Goal: Communication & Community: Answer question/provide support

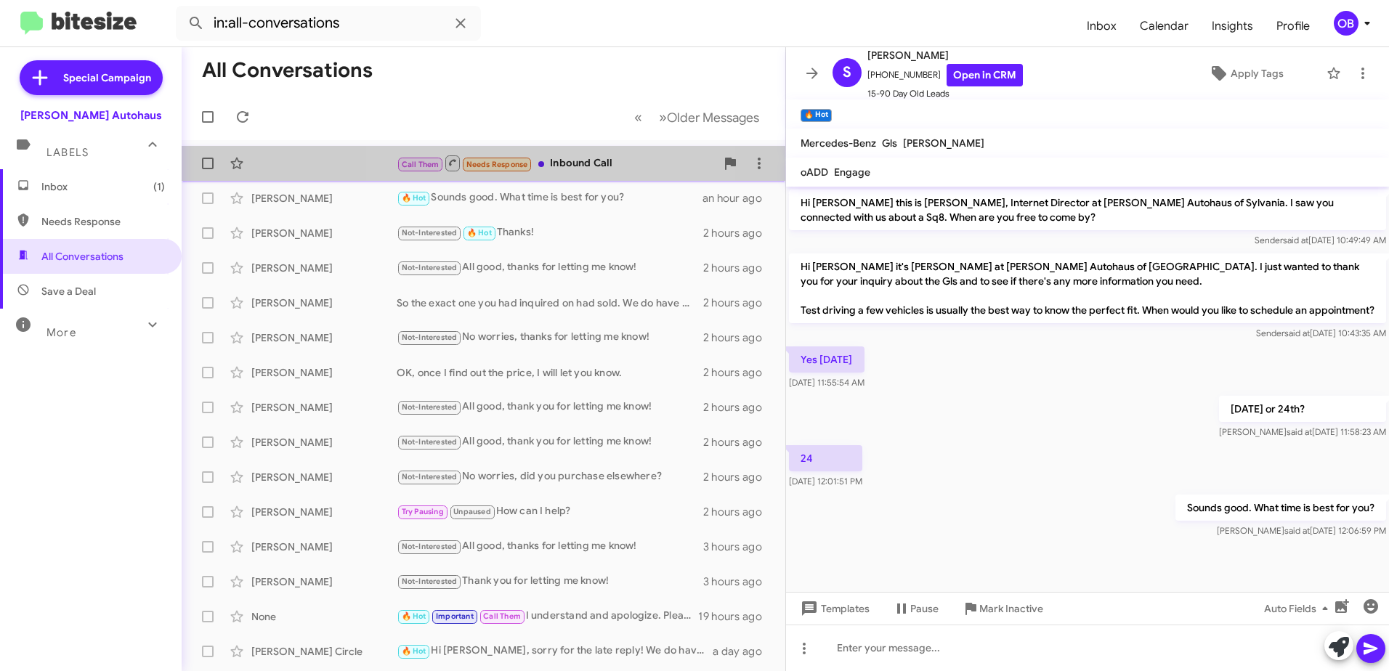
click at [569, 164] on div "Call Them Needs Response Inbound Call" at bounding box center [556, 163] width 319 height 18
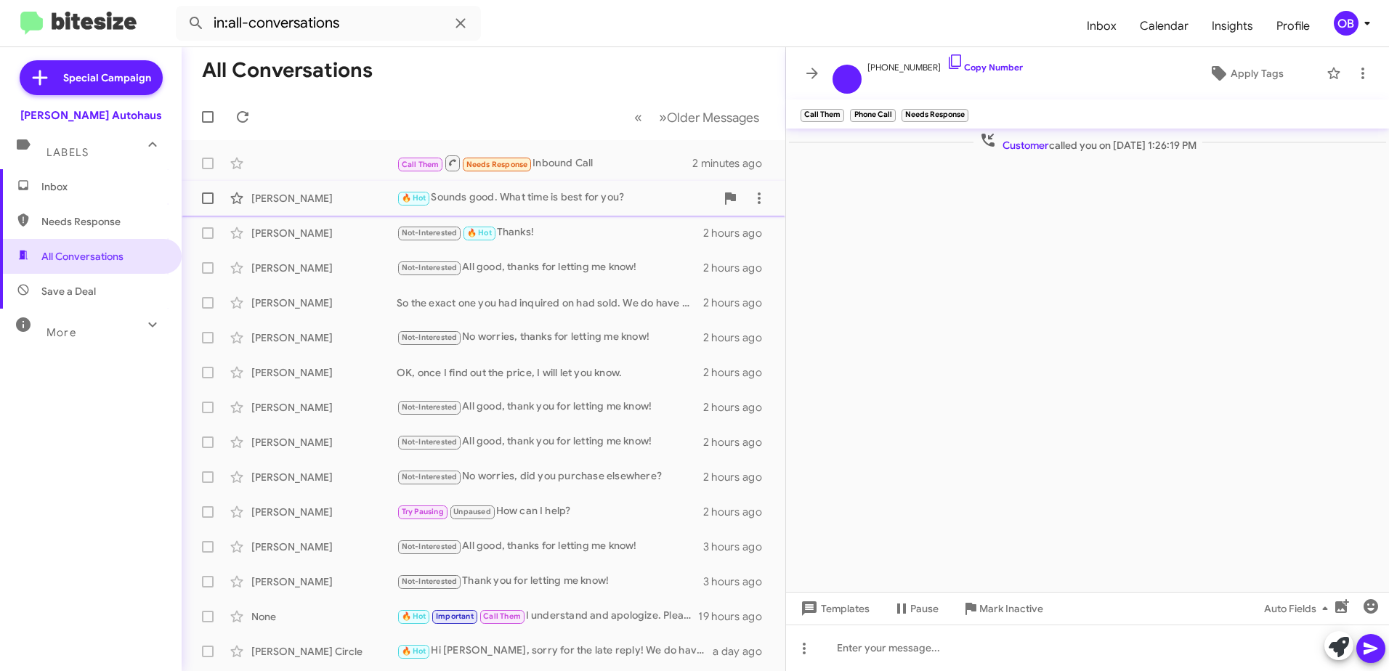
click at [530, 210] on div "[PERSON_NAME] 🔥 Hot Sounds good. What time is best for you? an hour ago" at bounding box center [483, 198] width 580 height 29
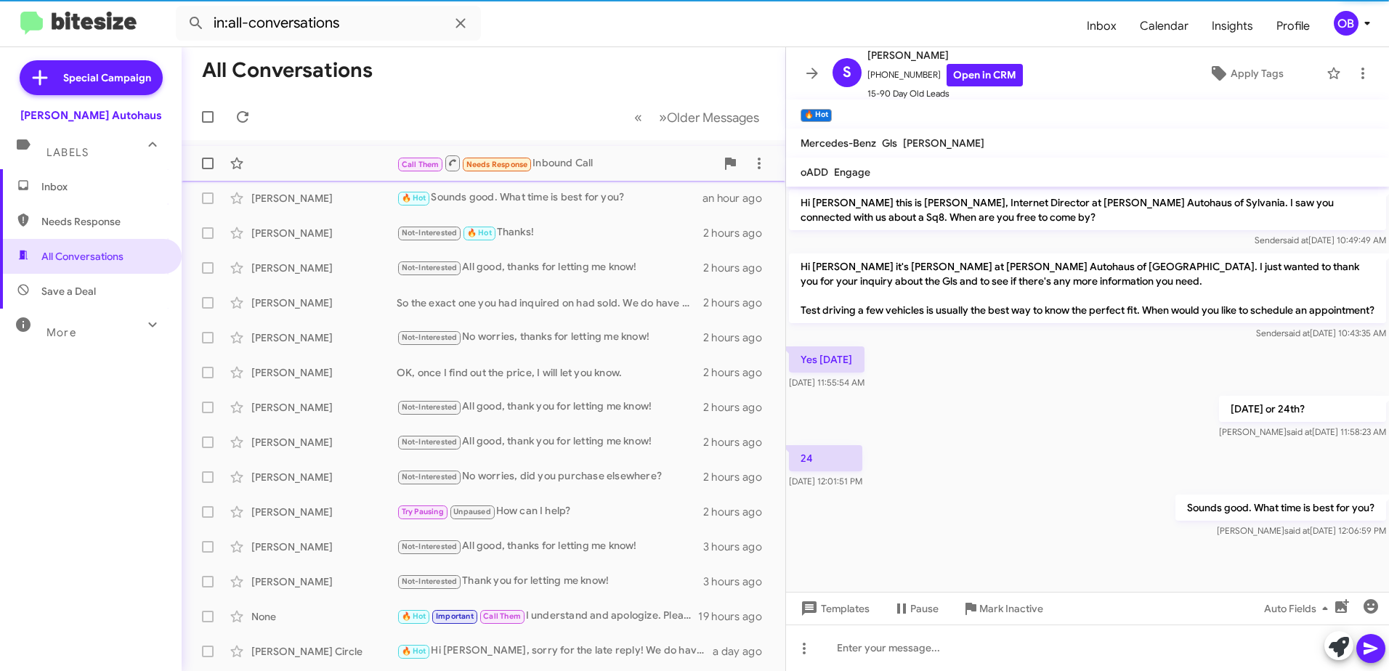
click at [586, 170] on div "Call Them Needs Response Inbound Call" at bounding box center [556, 163] width 319 height 18
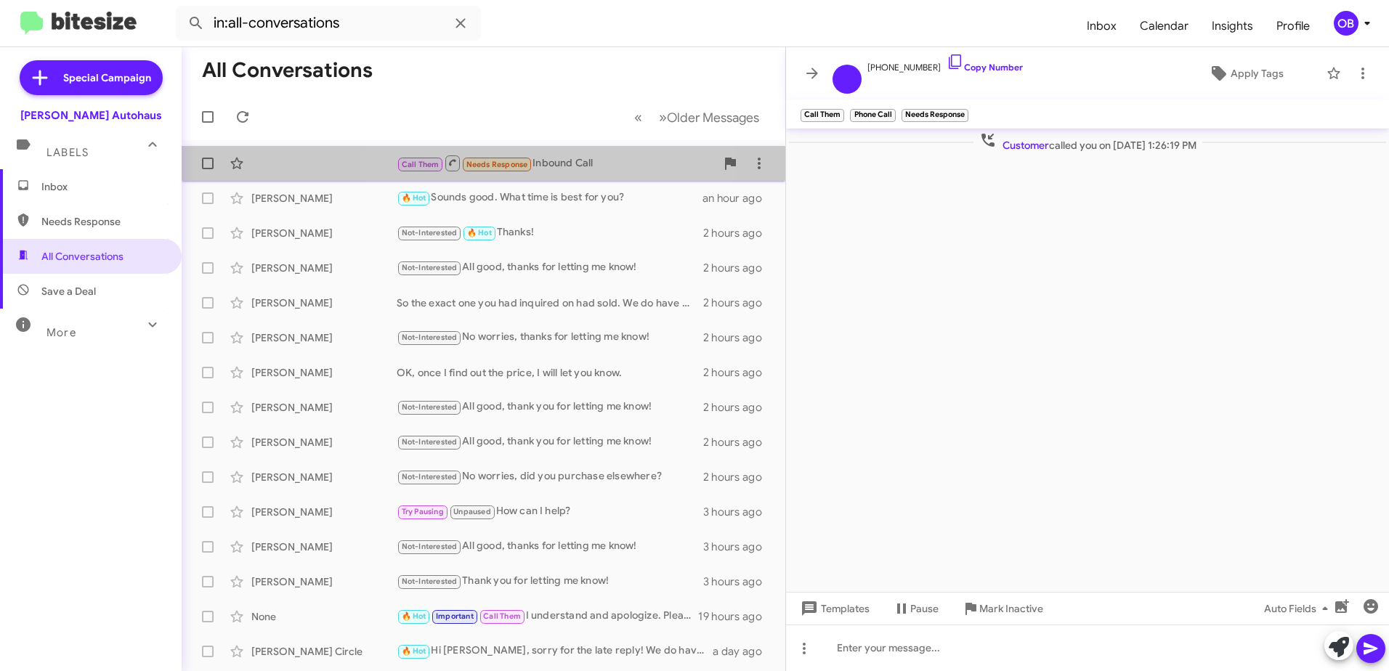
click at [540, 176] on div "Call Them Needs Response Inbound Call 13 minutes ago" at bounding box center [483, 163] width 580 height 29
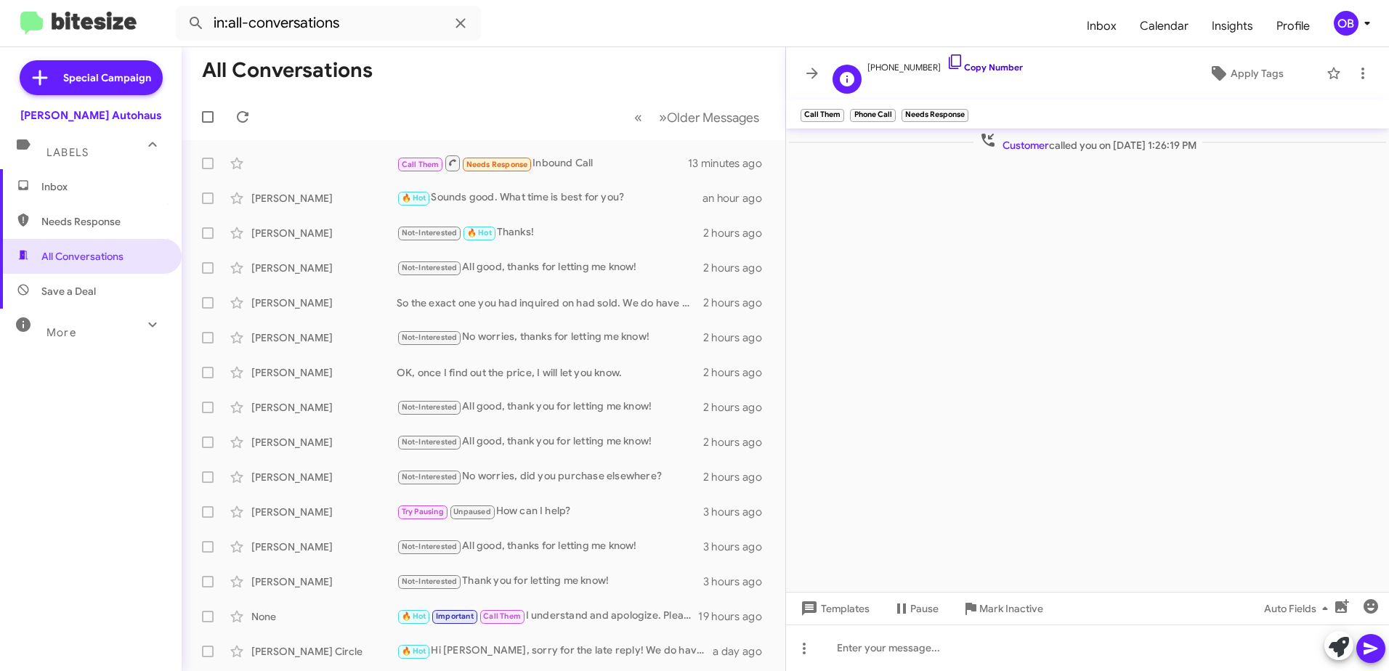
click at [946, 60] on icon at bounding box center [954, 61] width 17 height 17
click at [537, 205] on div "🔥 Hot Sounds good. What time is best for you?" at bounding box center [556, 198] width 319 height 17
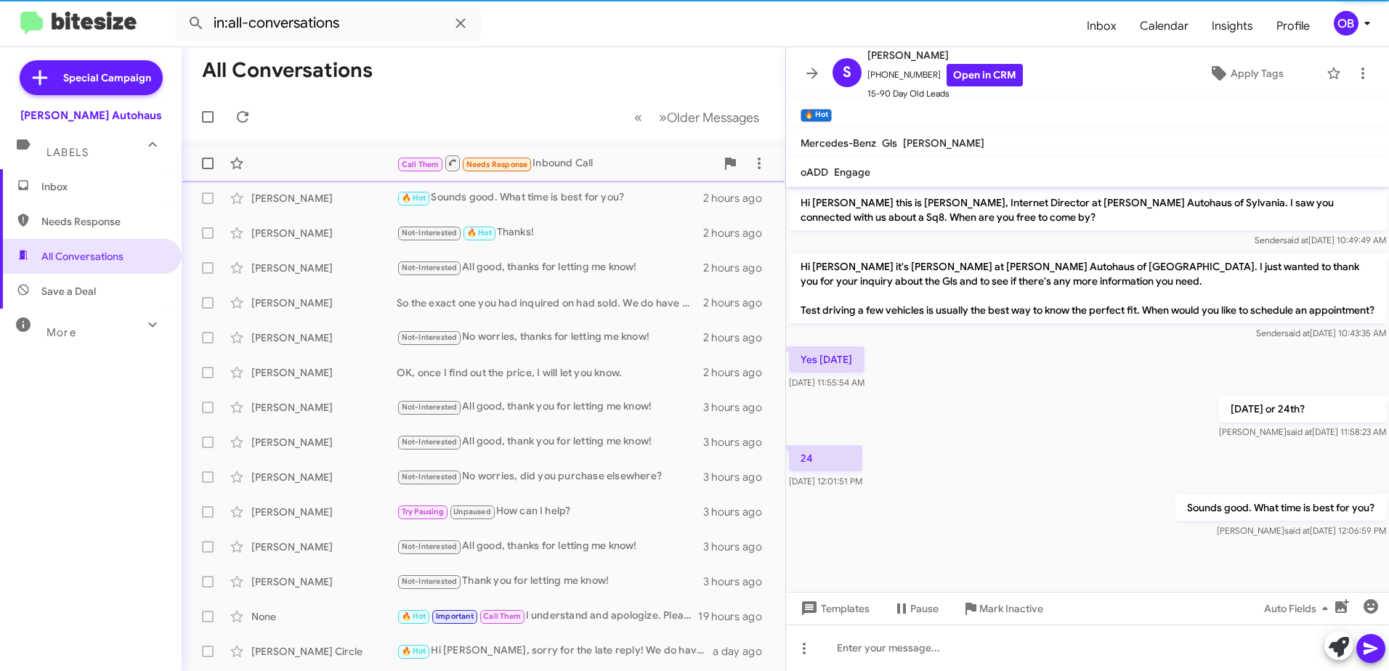
click at [590, 166] on div "Call Them Needs Response Inbound Call" at bounding box center [556, 163] width 319 height 18
